Goal: Task Accomplishment & Management: Complete application form

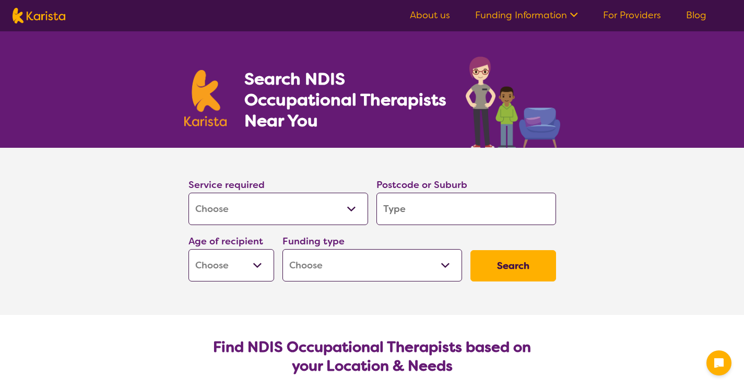
select select "[MEDICAL_DATA]"
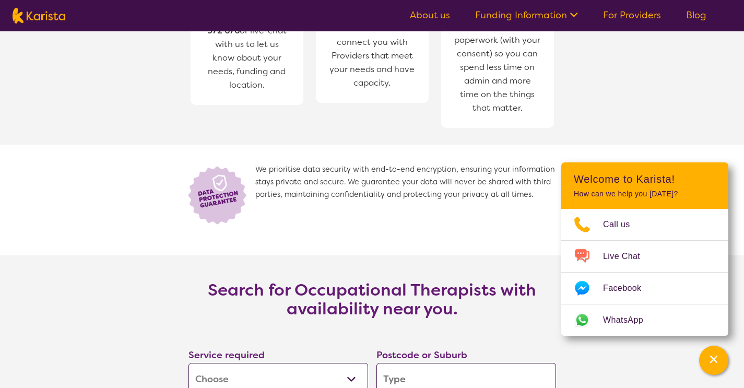
scroll to position [1507, 0]
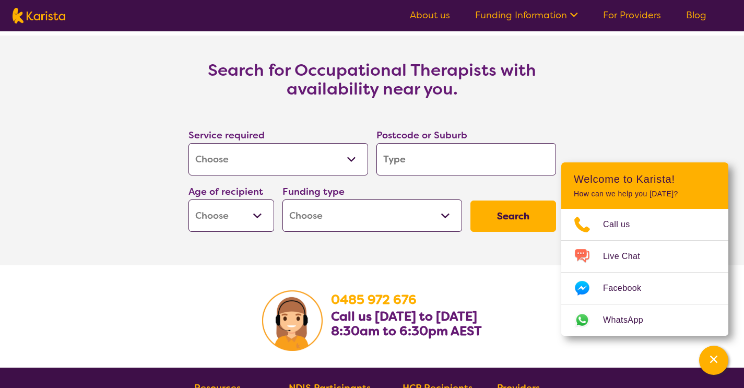
click at [404, 164] on input "search" at bounding box center [466, 159] width 180 height 32
click at [387, 162] on input "search" at bounding box center [466, 159] width 180 height 32
type input "c"
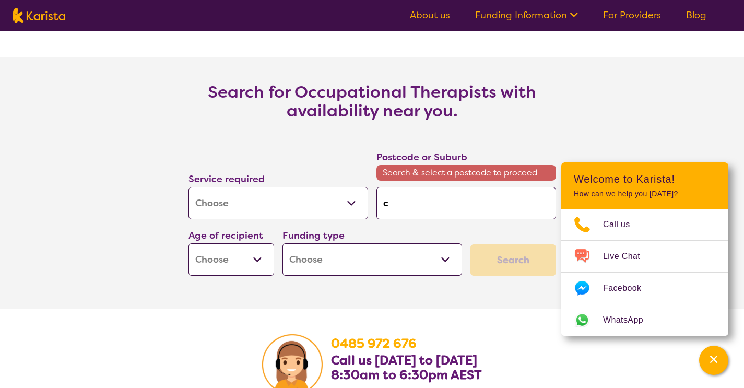
scroll to position [1529, 0]
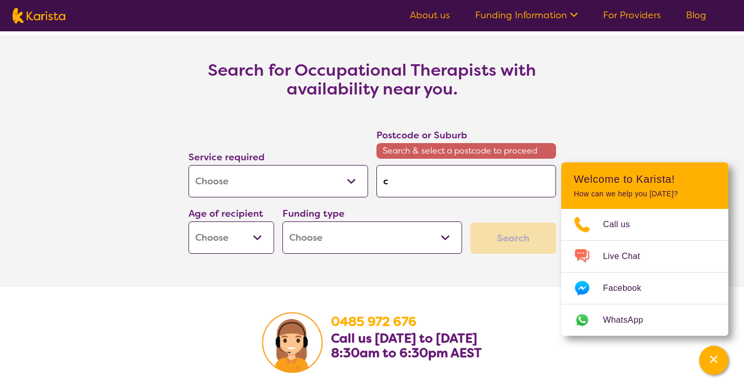
type input "ca"
type input "cam"
type input "camp"
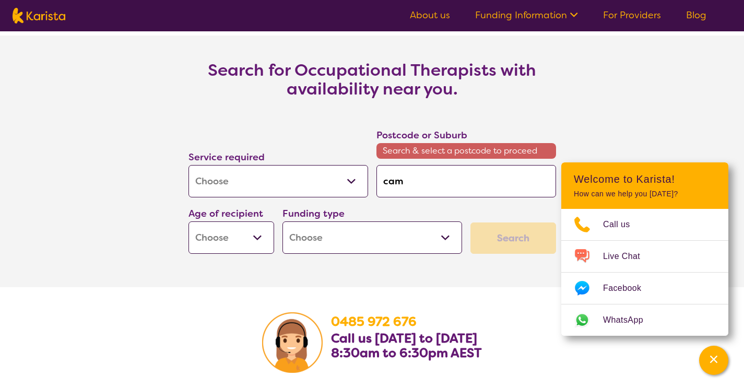
type input "camp"
type input "campb"
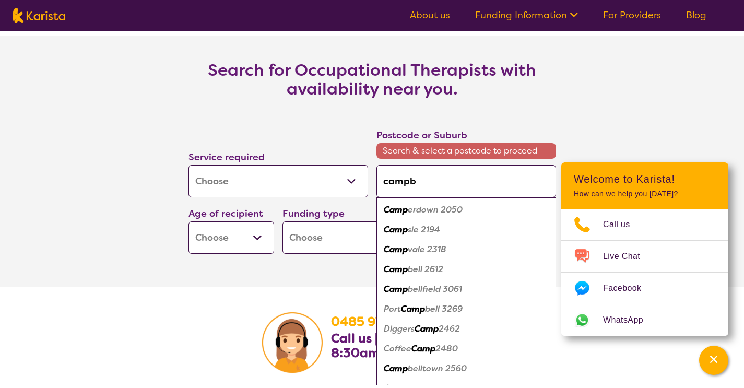
type input "campbe"
type input "[PERSON_NAME]"
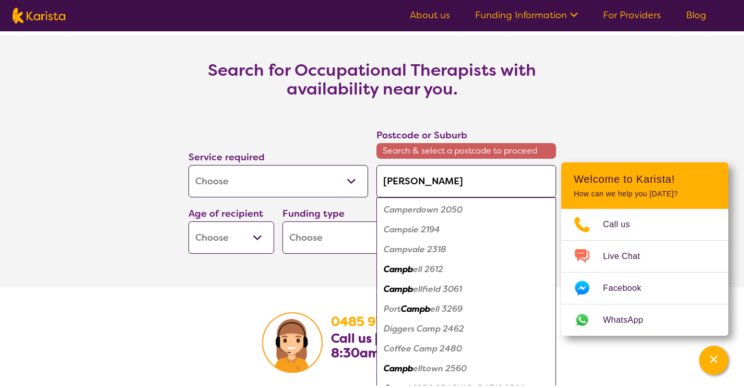
type input "[PERSON_NAME]"
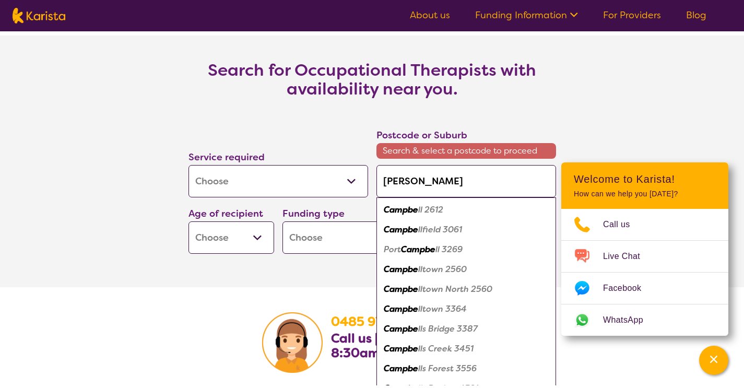
type input "campbells"
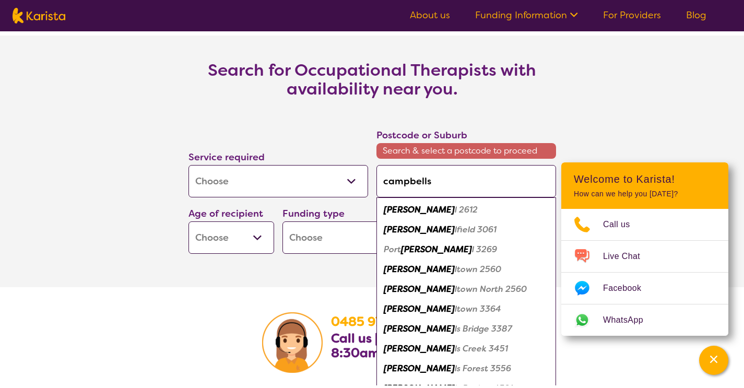
type input "campbells c"
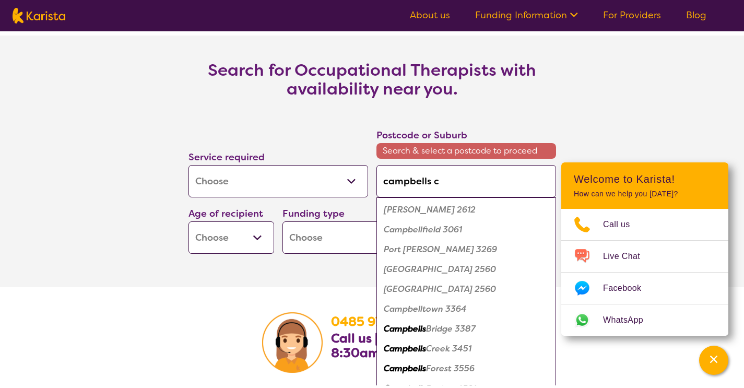
type input "campbells cr"
type input "campbells cre"
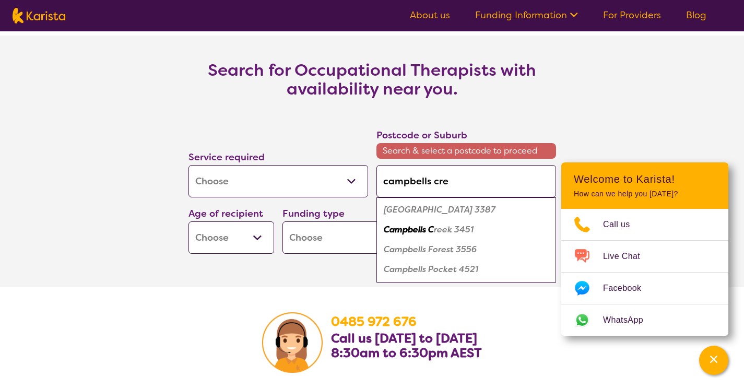
type input "campbells cree"
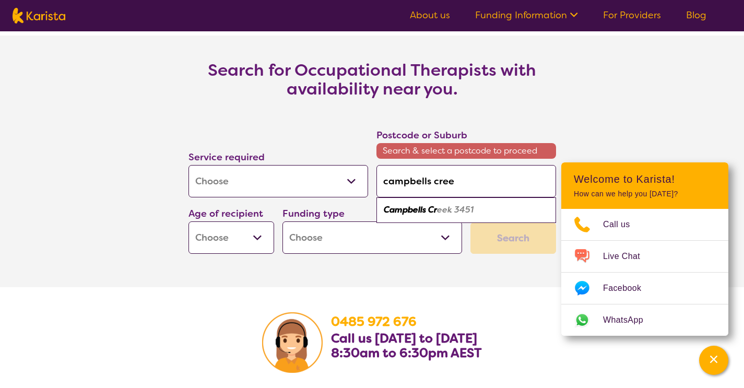
type input "campbells creek"
click at [411, 216] on div "[GEOGRAPHIC_DATA] 3451" at bounding box center [466, 210] width 169 height 20
type input "3451"
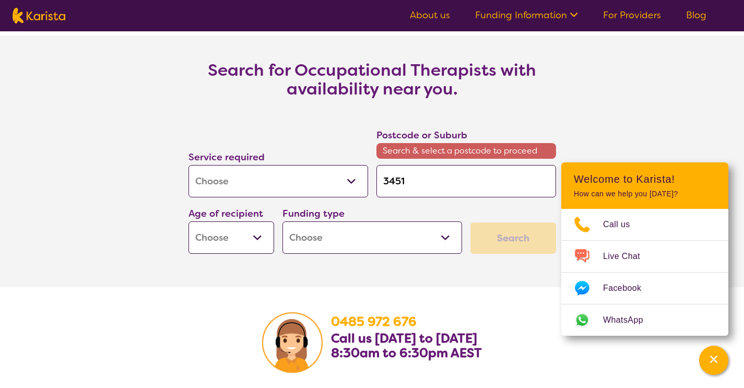
scroll to position [1507, 0]
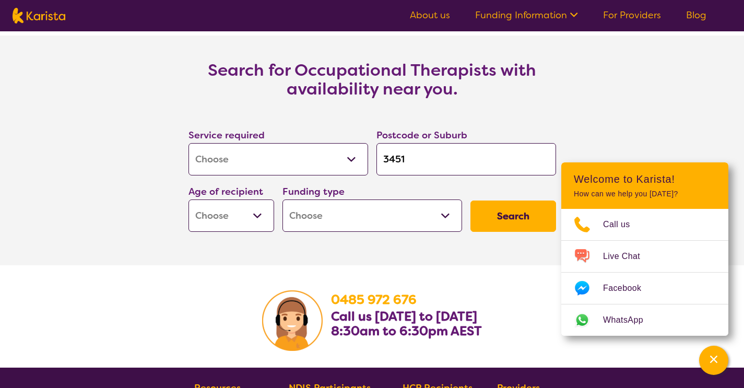
click at [260, 216] on select "Early Childhood - 0 to 9 Child - 10 to 11 Adolescent - 12 to 17 Adult - 18 to 6…" at bounding box center [231, 215] width 86 height 32
select select "EC"
click at [345, 219] on select "Home Care Package (HCP) National Disability Insurance Scheme (NDIS) I don't know" at bounding box center [372, 215] width 180 height 32
select select "NDIS"
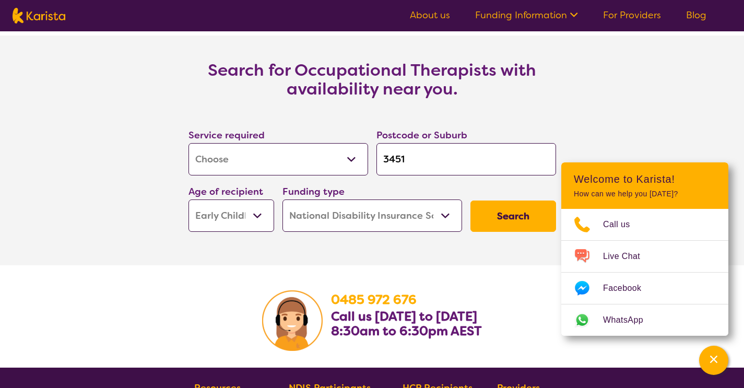
select select "NDIS"
click at [488, 223] on button "Search" at bounding box center [513, 215] width 86 height 31
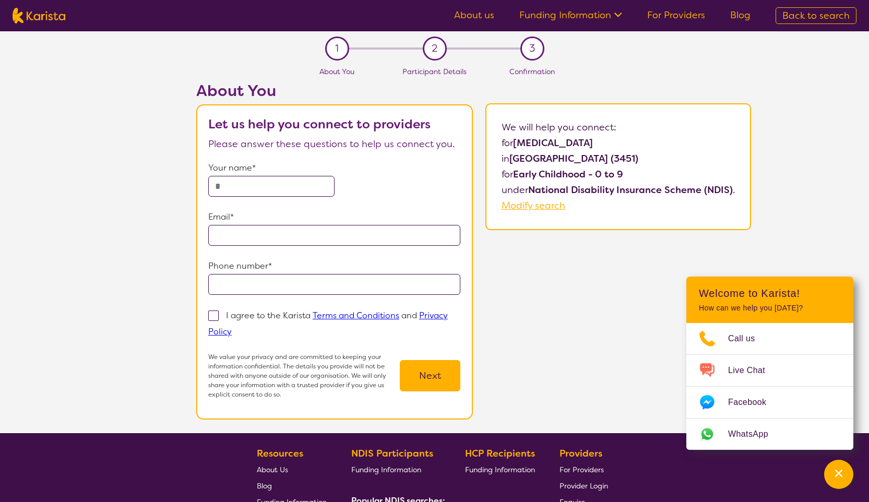
click at [228, 181] on input "text" at bounding box center [271, 186] width 126 height 21
type input "**********"
type input "*********"
drag, startPoint x: 219, startPoint y: 316, endPoint x: 240, endPoint y: 318, distance: 21.0
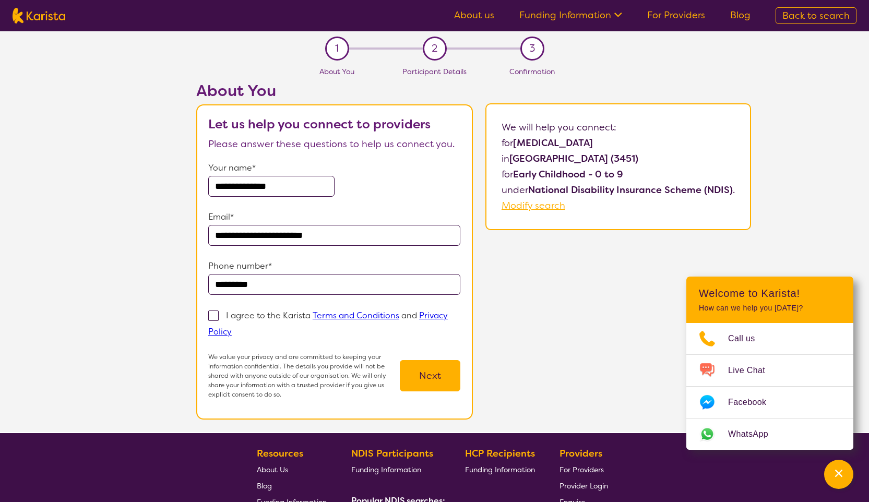
click at [219, 316] on span at bounding box center [213, 316] width 10 height 10
click at [232, 328] on input "I agree to the Karista Terms and Conditions and Privacy Policy" at bounding box center [235, 331] width 7 height 7
checkbox input "true"
click at [446, 386] on button "Next" at bounding box center [430, 375] width 61 height 31
